Goal: Task Accomplishment & Management: Use online tool/utility

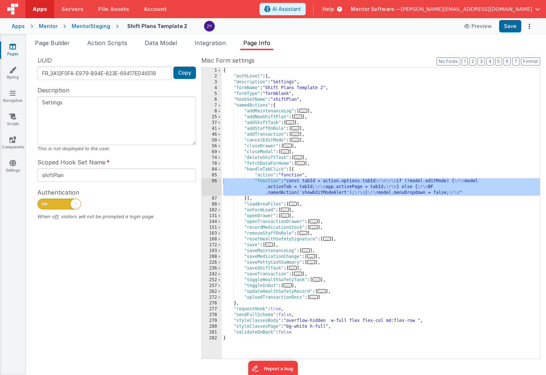
click at [167, 45] on span "Data Model" at bounding box center [161, 42] width 32 height 7
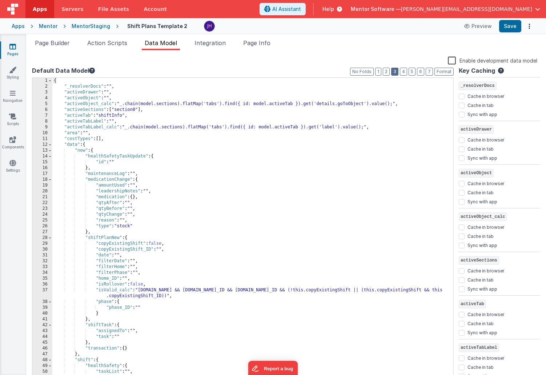
click at [398, 74] on button "3" at bounding box center [394, 72] width 7 height 8
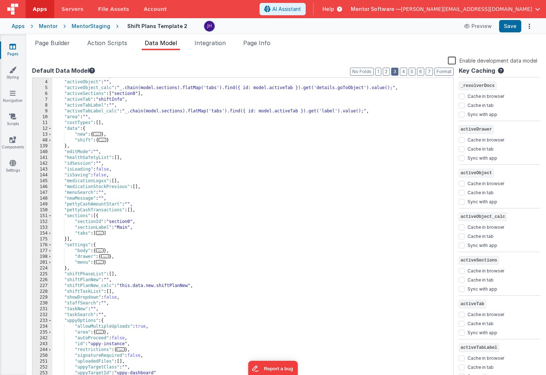
scroll to position [15, 0]
click at [51, 217] on span at bounding box center [50, 217] width 4 height 6
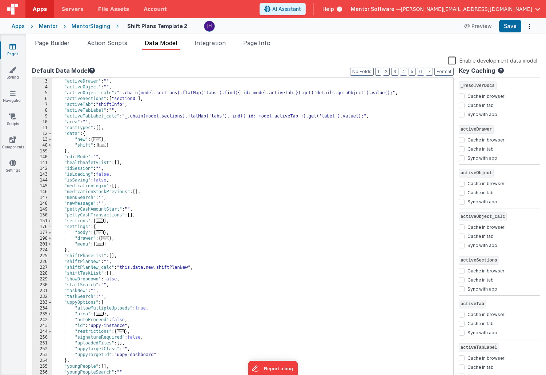
scroll to position [11, 0]
click at [51, 228] on span at bounding box center [50, 227] width 4 height 6
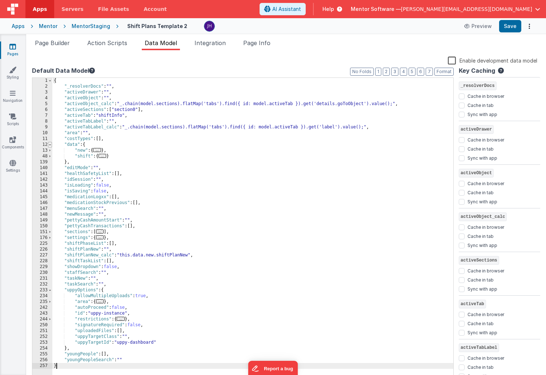
click at [50, 145] on span at bounding box center [50, 145] width 4 height 6
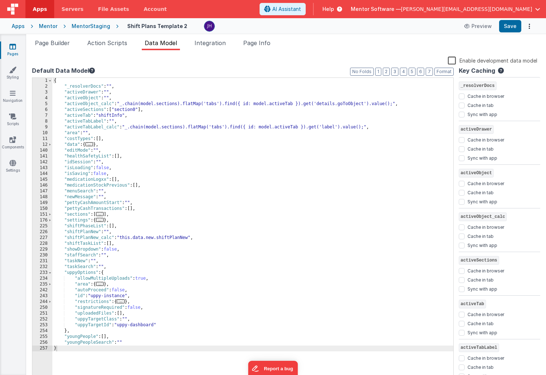
click at [13, 47] on icon at bounding box center [12, 46] width 7 height 7
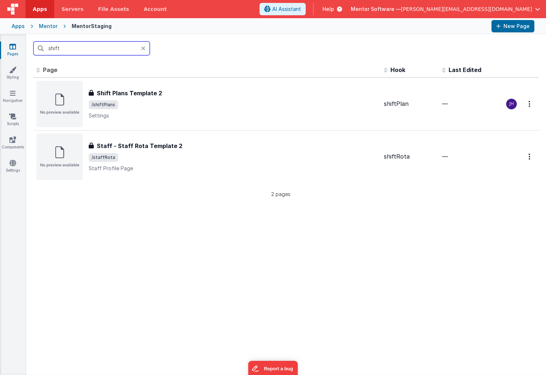
click at [100, 48] on input "shift" at bounding box center [91, 48] width 116 height 14
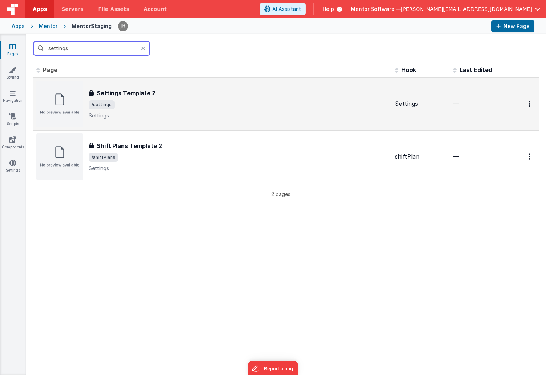
type input "settings"
click at [177, 111] on div "Settings Template 2 Settings Template 2 /settings Settings" at bounding box center [239, 104] width 300 height 31
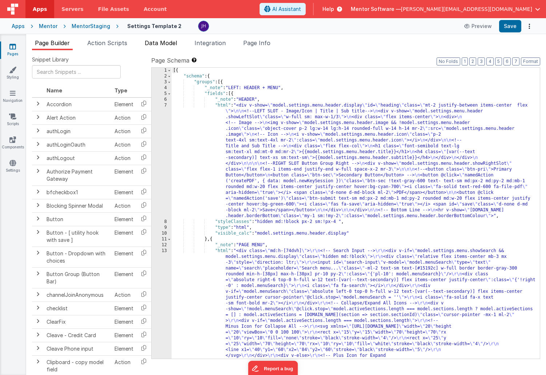
click at [172, 43] on span "Data Model" at bounding box center [161, 42] width 32 height 7
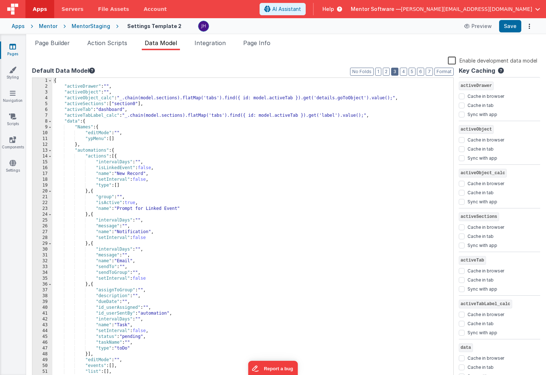
click at [397, 71] on button "3" at bounding box center [394, 72] width 7 height 8
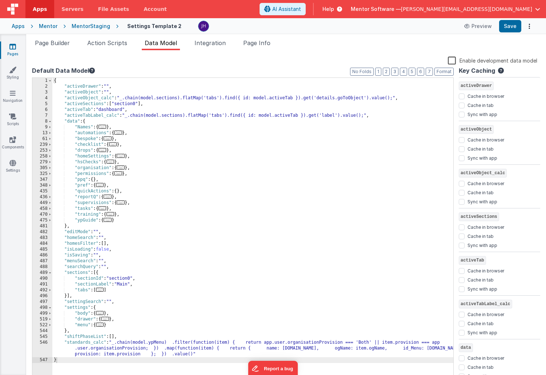
click at [102, 185] on span "..." at bounding box center [100, 185] width 8 height 4
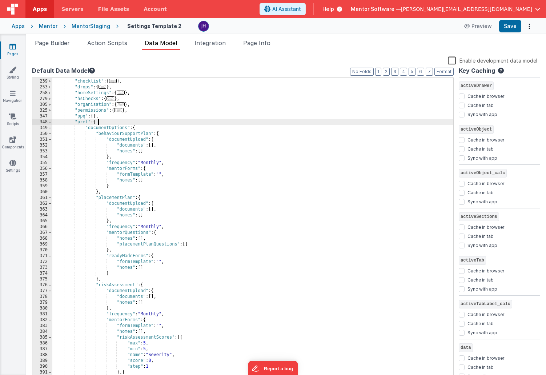
scroll to position [70, 0]
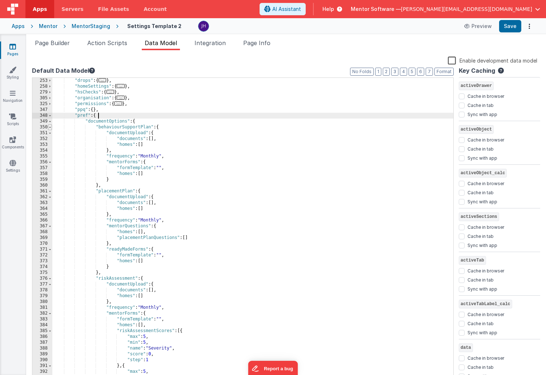
click at [51, 128] on span at bounding box center [50, 127] width 4 height 6
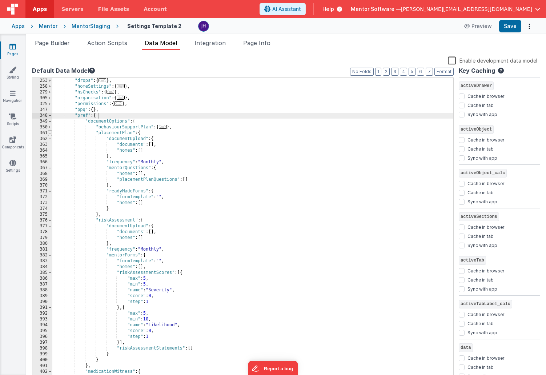
click at [51, 133] on span at bounding box center [50, 133] width 4 height 6
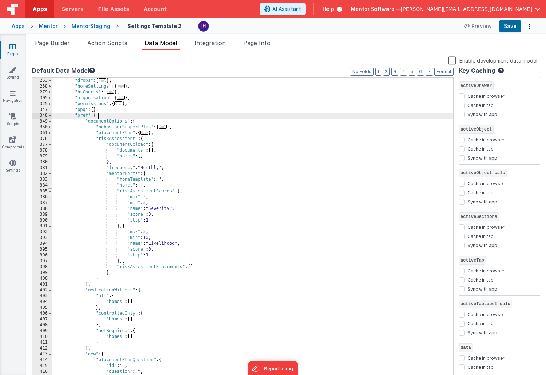
click at [50, 191] on span at bounding box center [50, 191] width 4 height 6
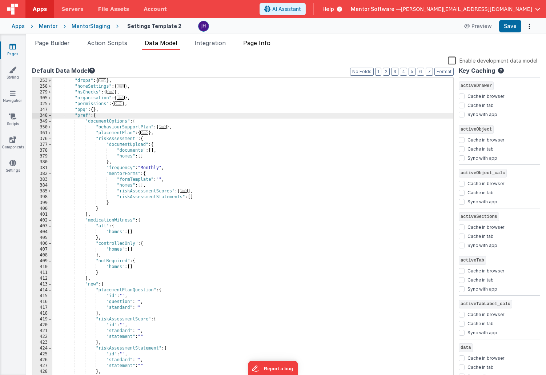
click at [264, 44] on span "Page Info" at bounding box center [256, 42] width 27 height 7
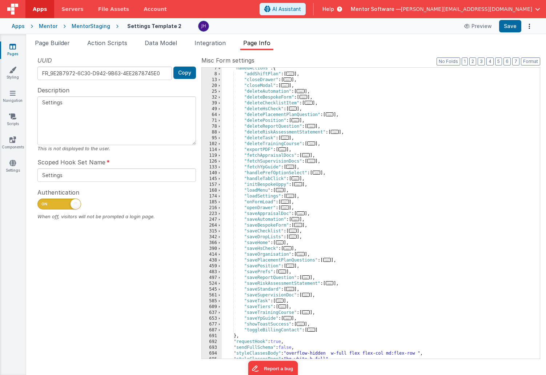
scroll to position [52, 0]
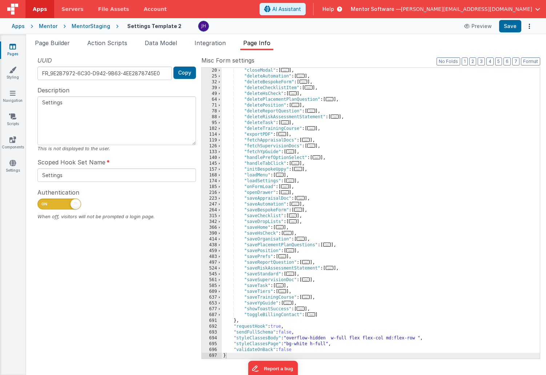
click at [287, 192] on span "..." at bounding box center [285, 192] width 8 height 4
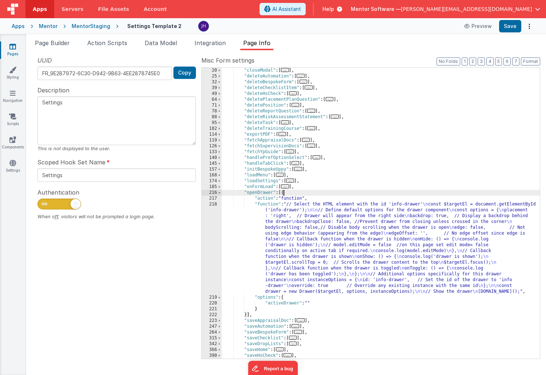
click at [311, 228] on div ""closeModal" : [ ... ] , "deleteAutomation" : [ ... ] , "deleteBespokeForm" : […" at bounding box center [381, 219] width 318 height 302
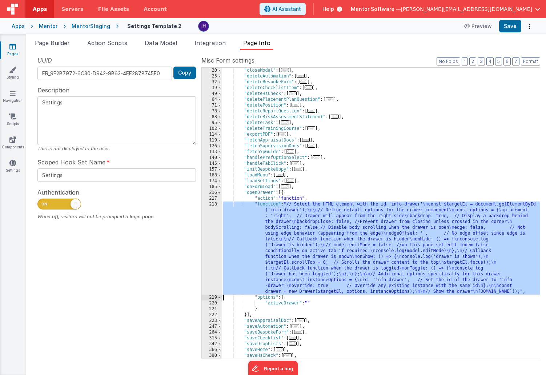
click at [217, 230] on div "218" at bounding box center [212, 247] width 20 height 93
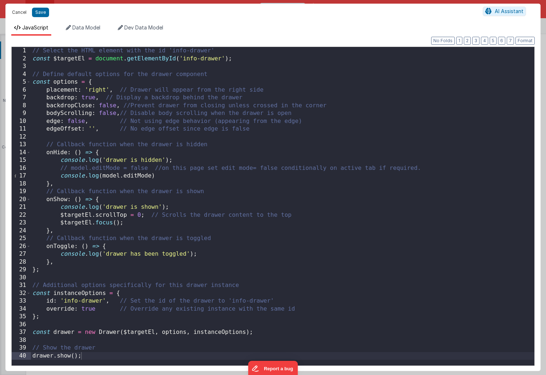
click at [18, 13] on button "Cancel" at bounding box center [19, 12] width 22 height 10
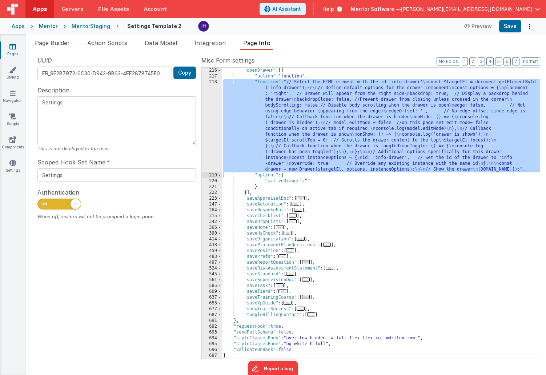
scroll to position [175, 0]
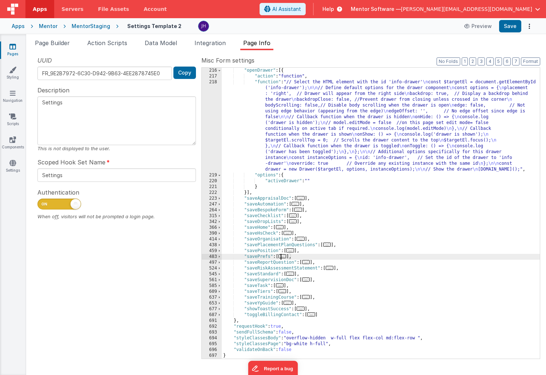
click at [284, 257] on span "..." at bounding box center [282, 256] width 8 height 4
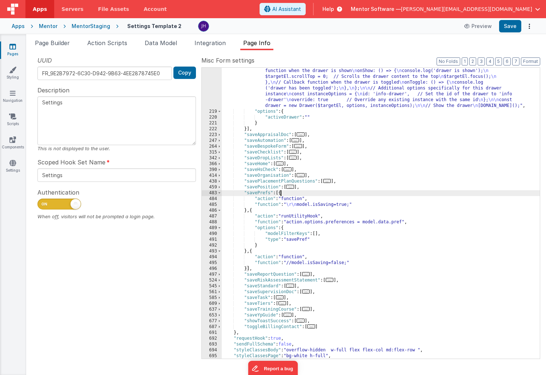
scroll to position [250, 0]
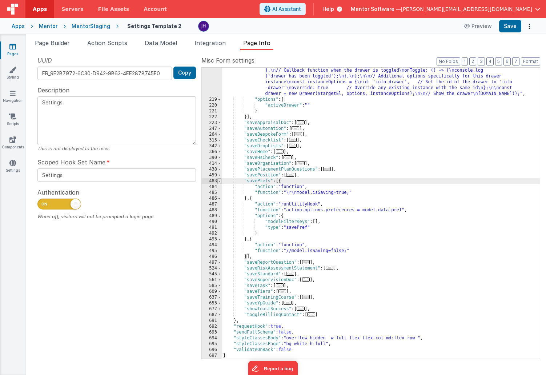
click at [220, 180] on span at bounding box center [219, 181] width 4 height 6
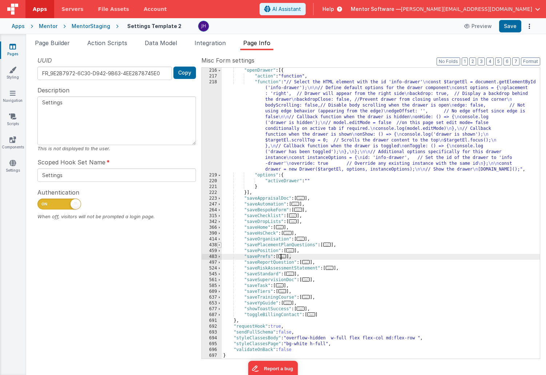
scroll to position [175, 0]
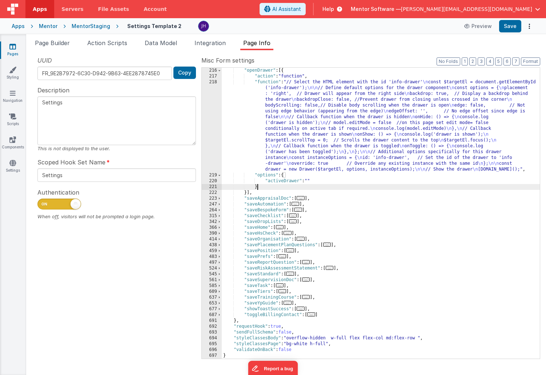
click at [340, 187] on div ""openDrawer" : [{ "action" : "function" , "function" : "// Select the HTML elem…" at bounding box center [381, 219] width 318 height 302
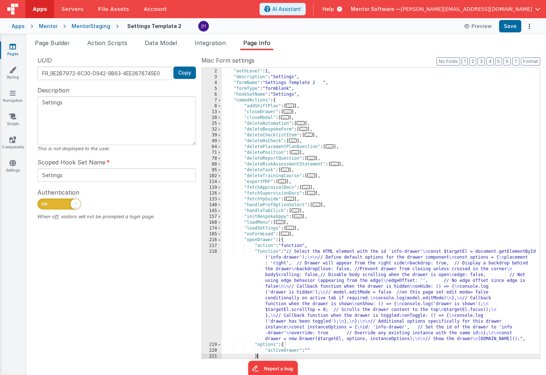
scroll to position [0, 0]
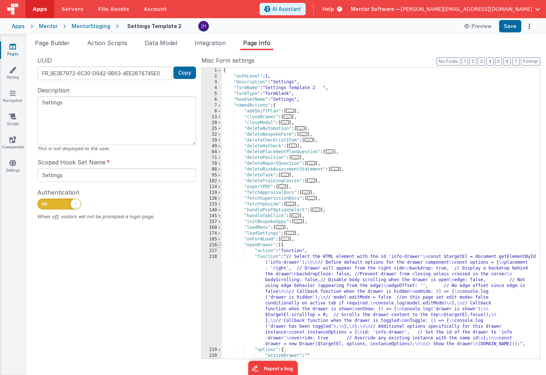
click at [218, 245] on span at bounding box center [219, 245] width 4 height 6
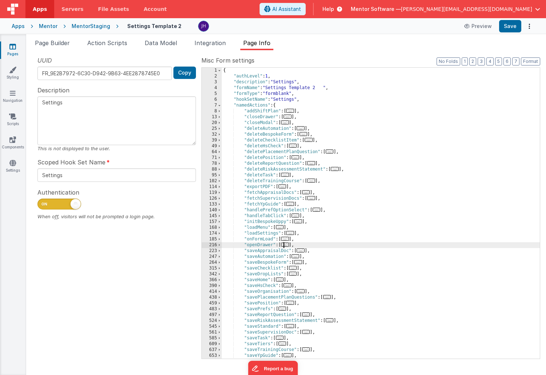
click at [13, 50] on link "Pages" at bounding box center [13, 50] width 26 height 15
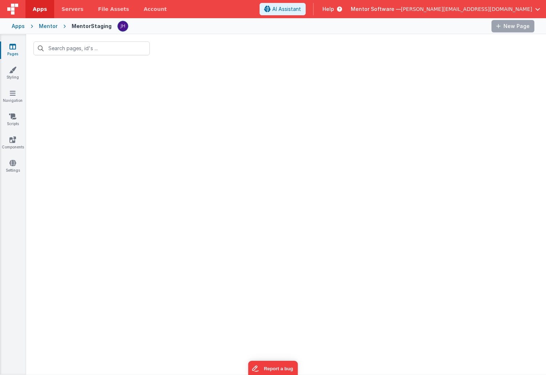
type input "settings"
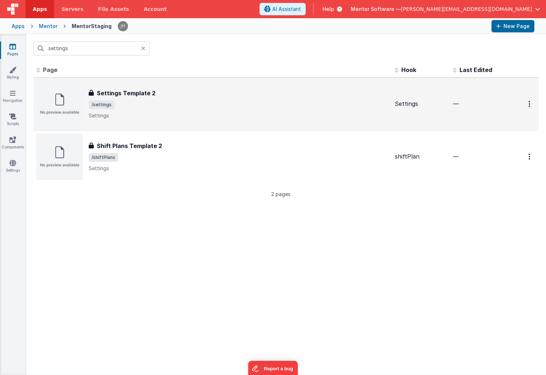
click at [188, 94] on div "Settings Template 2" at bounding box center [239, 93] width 300 height 9
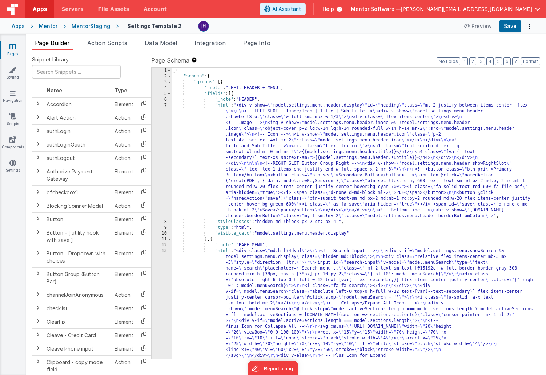
click at [55, 47] on li "Page Builder" at bounding box center [52, 45] width 41 height 12
click at [509, 61] on button "6" at bounding box center [507, 61] width 7 height 8
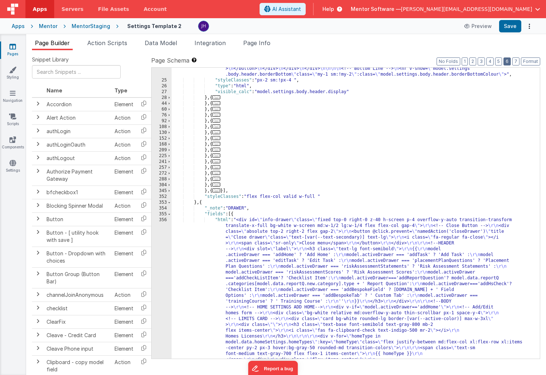
scroll to position [1739, 0]
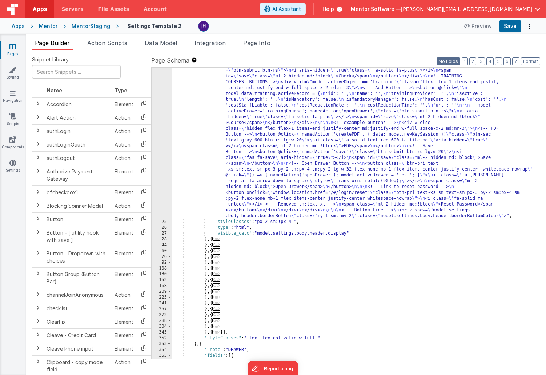
click at [454, 65] on button "No Folds" at bounding box center [449, 61] width 24 height 8
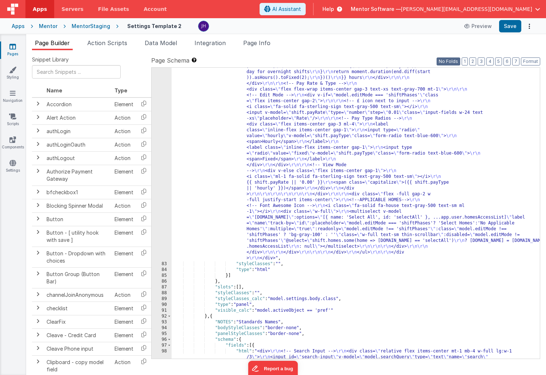
scroll to position [3287, 0]
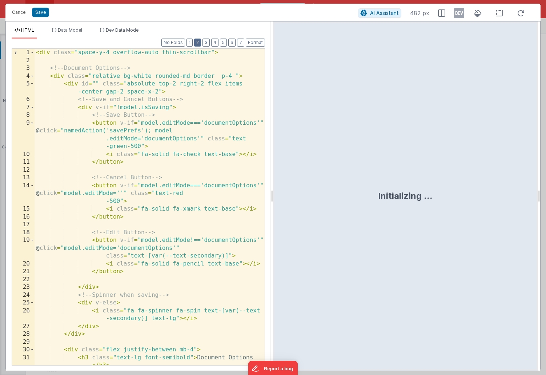
click at [200, 43] on button "2" at bounding box center [197, 43] width 7 height 8
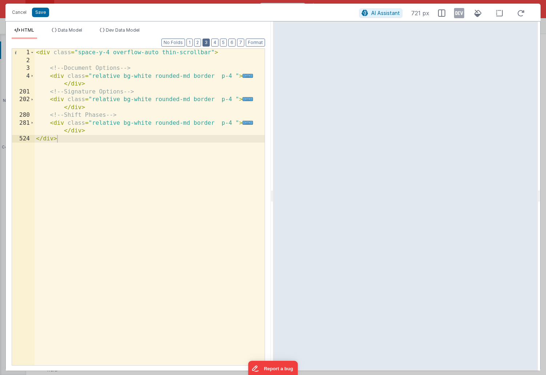
click at [207, 43] on button "3" at bounding box center [206, 43] width 7 height 8
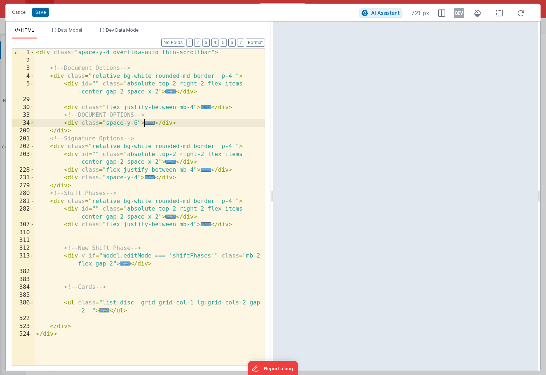
click at [148, 123] on span "..." at bounding box center [150, 123] width 11 height 4
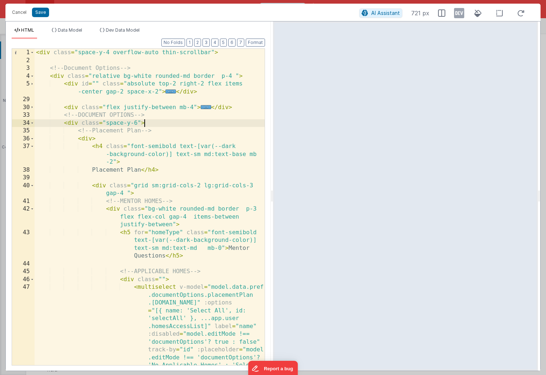
scroll to position [8, 0]
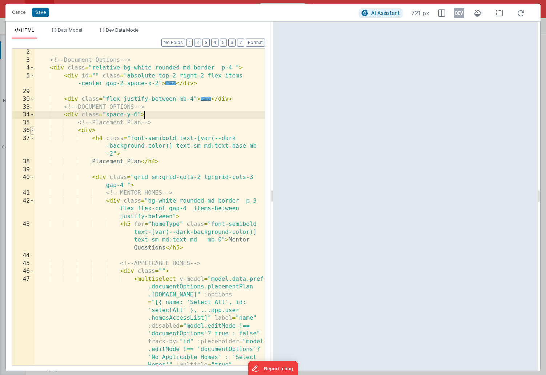
click at [33, 131] on span at bounding box center [32, 131] width 4 height 8
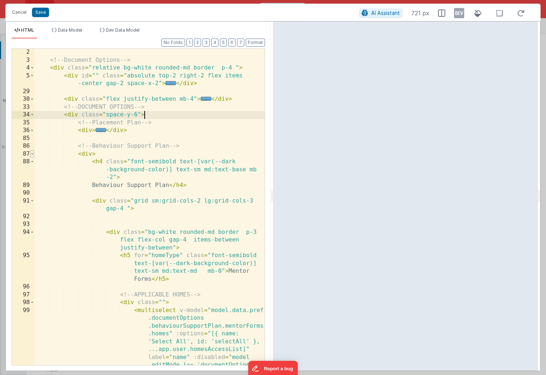
click at [33, 154] on span at bounding box center [32, 154] width 4 height 8
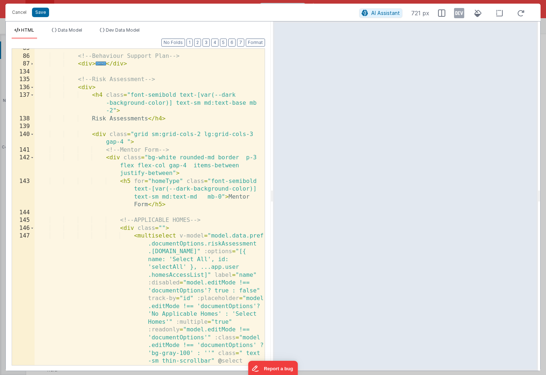
scroll to position [99, 0]
click at [33, 132] on span at bounding box center [32, 134] width 4 height 8
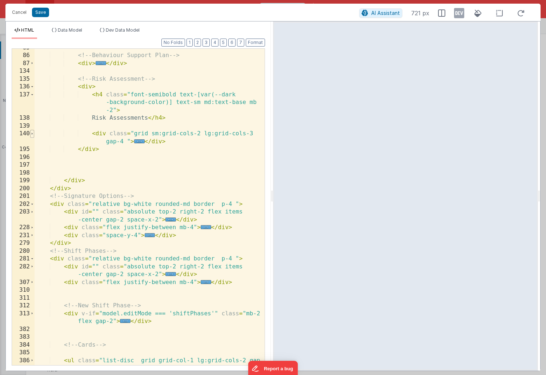
click at [33, 132] on span at bounding box center [32, 134] width 4 height 8
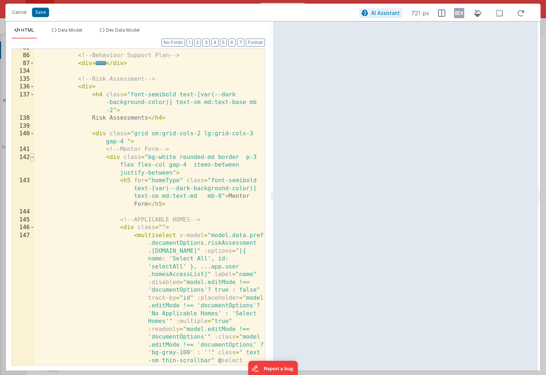
click at [33, 156] on span at bounding box center [32, 157] width 4 height 8
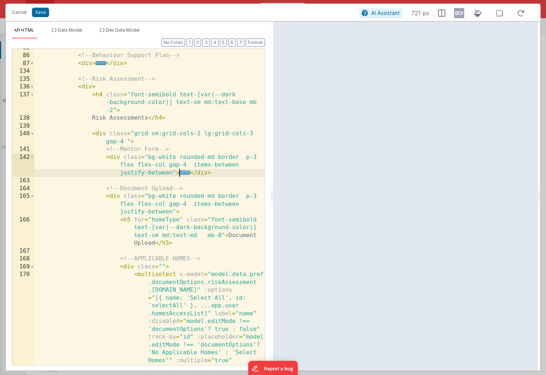
click at [185, 171] on span "..." at bounding box center [185, 173] width 11 height 4
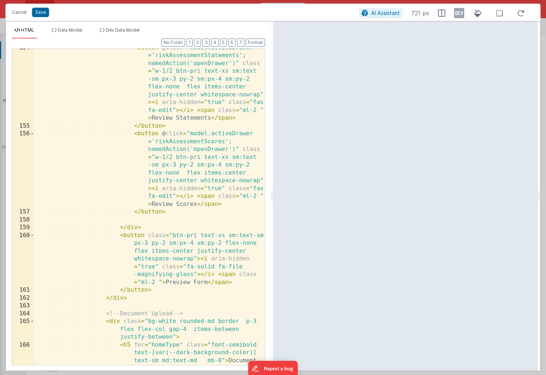
scroll to position [506, 0]
click at [17, 13] on button "Cancel" at bounding box center [19, 12] width 22 height 10
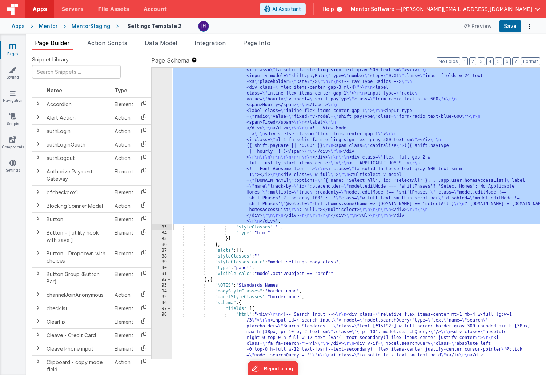
click at [125, 72] on div at bounding box center [92, 74] width 130 height 19
click at [13, 47] on icon at bounding box center [12, 46] width 7 height 7
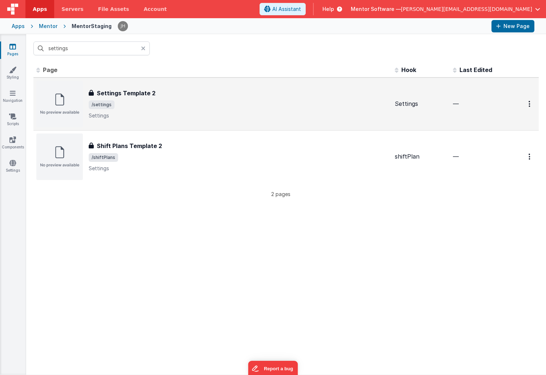
click at [124, 101] on span "/settings" at bounding box center [239, 104] width 300 height 9
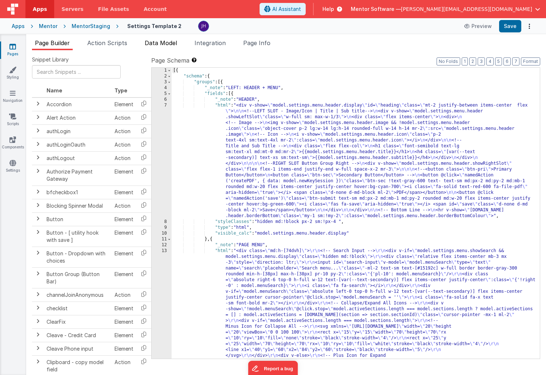
click at [153, 47] on li "Data Model" at bounding box center [161, 45] width 38 height 12
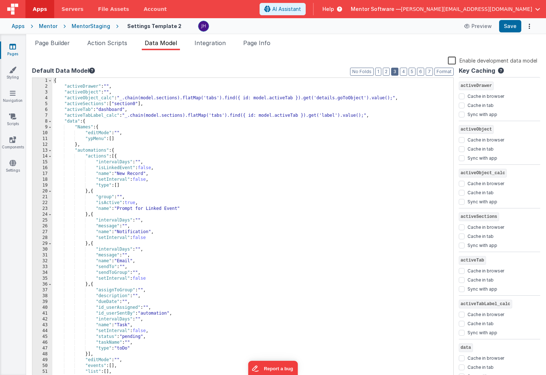
click at [393, 71] on button "3" at bounding box center [394, 72] width 7 height 8
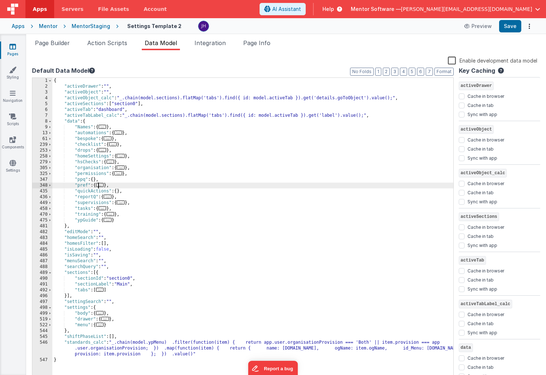
click at [102, 185] on span "..." at bounding box center [100, 185] width 8 height 4
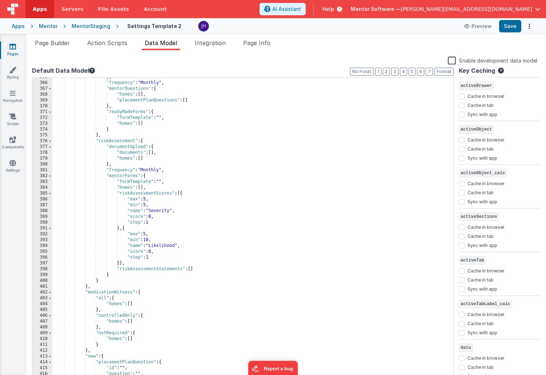
scroll to position [207, 0]
click at [132, 194] on div "} , "frequency" : "Monthly" , "mentorQuestions" : { "homes" : [ ] , "placementP…" at bounding box center [252, 231] width 401 height 315
click at [148, 204] on div "} , "frequency" : "Monthly" , "mentorQuestions" : { "homes" : [ ] , "placementP…" at bounding box center [252, 231] width 401 height 315
click at [149, 240] on div "} , "frequency" : "Monthly" , "mentorQuestions" : { "homes" : [ ] , "placementP…" at bounding box center [252, 231] width 401 height 315
click at [510, 25] on button "Save" at bounding box center [510, 26] width 22 height 12
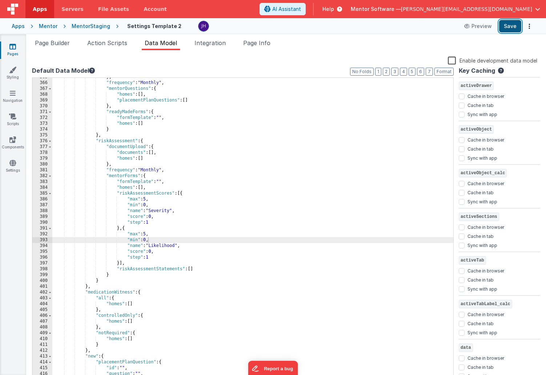
click at [505, 24] on button "Save" at bounding box center [510, 26] width 22 height 12
click at [10, 49] on icon at bounding box center [12, 46] width 7 height 7
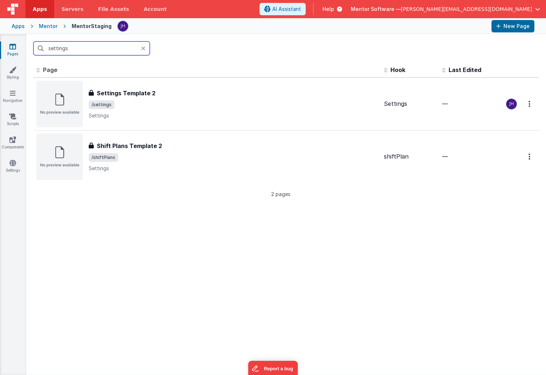
click at [81, 47] on input "settings" at bounding box center [91, 48] width 116 height 14
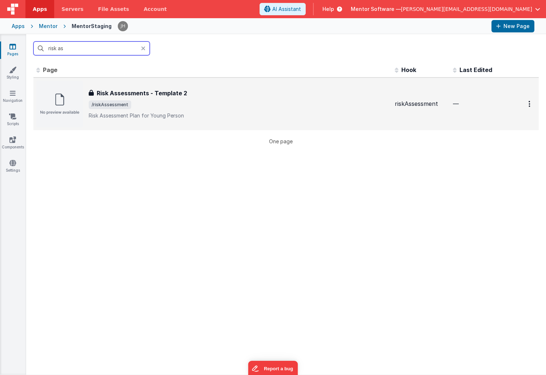
type input "risk as"
click at [137, 107] on span "/riskAssessment" at bounding box center [239, 104] width 300 height 9
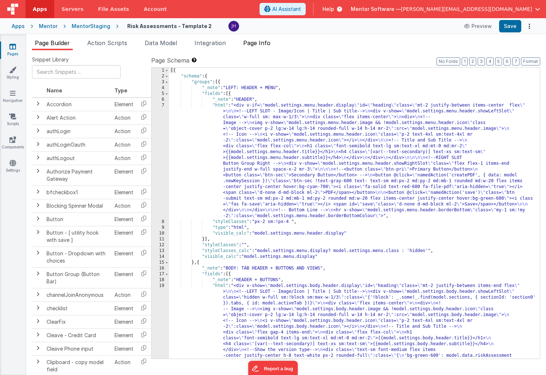
click at [269, 44] on span "Page Info" at bounding box center [256, 42] width 27 height 7
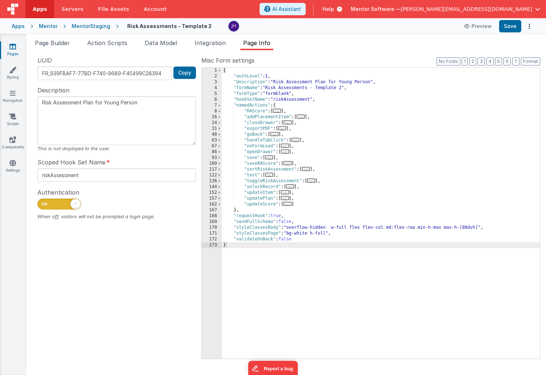
click at [289, 146] on span "..." at bounding box center [285, 146] width 8 height 4
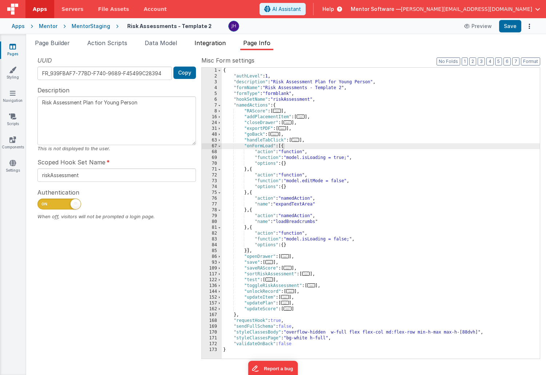
click at [209, 41] on span "Integration" at bounding box center [210, 42] width 31 height 7
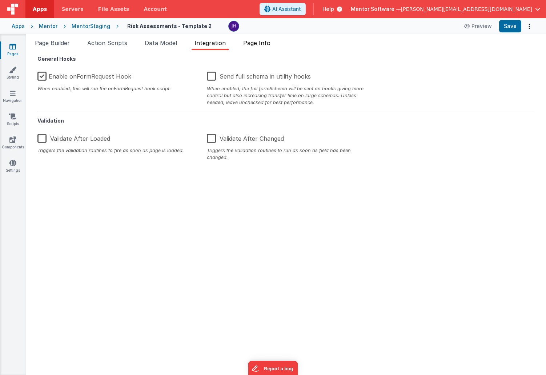
click at [257, 45] on span "Page Info" at bounding box center [256, 42] width 27 height 7
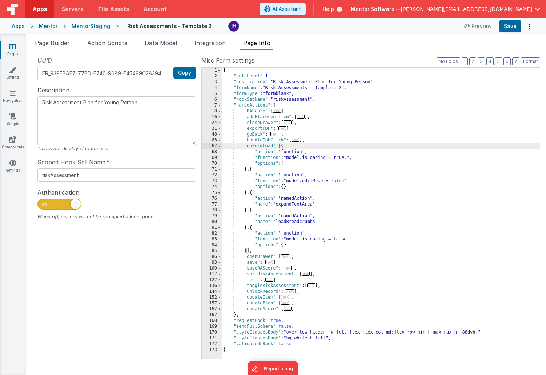
click at [175, 51] on div "Snippet Library Name Type Accordion Element Alert Action Action authLogin Actio…" at bounding box center [286, 212] width 520 height 325
click at [163, 44] on span "Data Model" at bounding box center [161, 42] width 32 height 7
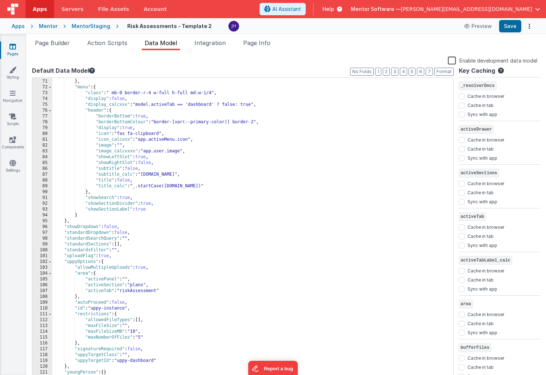
scroll to position [430, 0]
click at [388, 69] on button "2" at bounding box center [386, 72] width 7 height 8
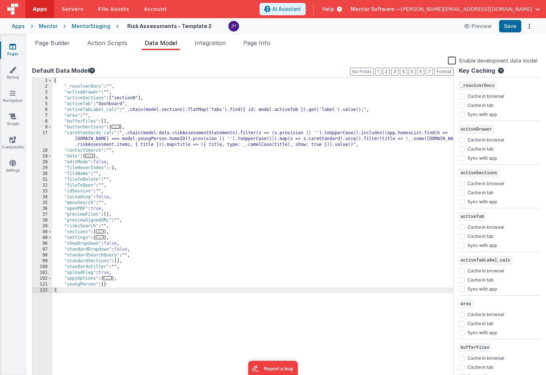
click at [91, 157] on span "..." at bounding box center [89, 156] width 8 height 4
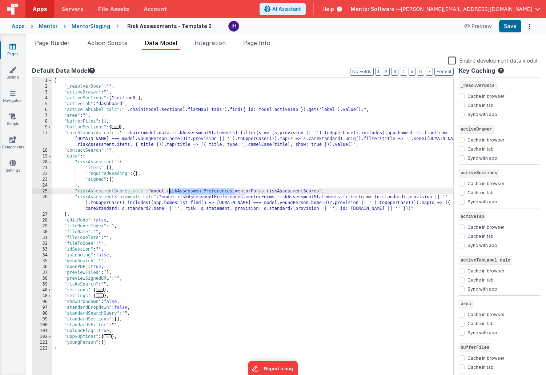
drag, startPoint x: 234, startPoint y: 191, endPoint x: 168, endPoint y: 192, distance: 65.8
click at [168, 192] on div "{ "_resolverDocs" : "" , "activeDrawer" : "" , "activeSections" : [ "section0" …" at bounding box center [252, 235] width 401 height 315
click at [120, 250] on div "{ "_resolverDocs" : "" , "activeDrawer" : "" , "activeSections" : [ "section0" …" at bounding box center [252, 235] width 401 height 315
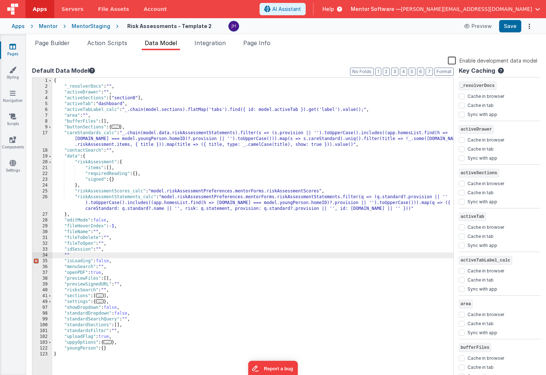
paste textarea
checkbox input "false"
click at [510, 28] on button "Save" at bounding box center [510, 26] width 22 height 12
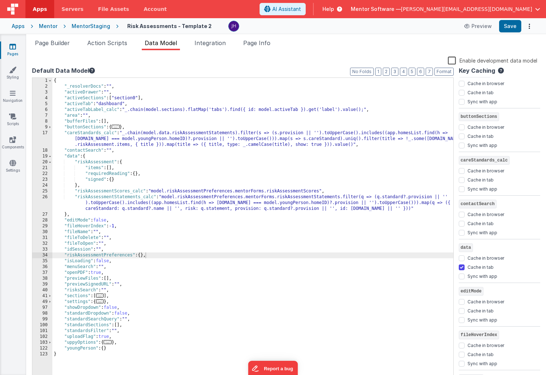
scroll to position [276, 0]
click at [462, 267] on input "Cache in tab" at bounding box center [462, 266] width 6 height 6
checkbox input "false"
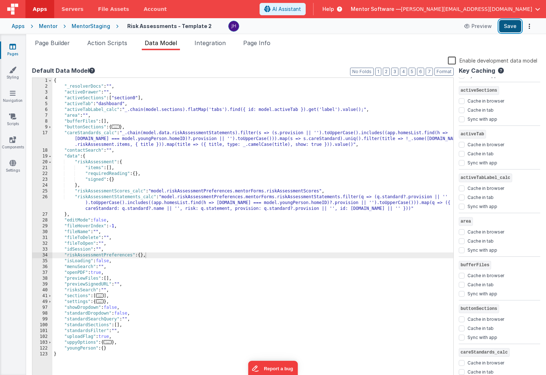
click at [509, 28] on button "Save" at bounding box center [510, 26] width 22 height 12
click at [171, 44] on span "Data Model" at bounding box center [161, 42] width 32 height 7
click at [140, 255] on div "{ "_resolverDocs" : "" , "activeDrawer" : "" , "activeSections" : [ "section0" …" at bounding box center [252, 235] width 401 height 315
click at [140, 256] on div "{ "_resolverDocs" : "" , "activeDrawer" : "" , "activeSections" : [ "section0" …" at bounding box center [252, 235] width 401 height 315
